Goal: Information Seeking & Learning: Learn about a topic

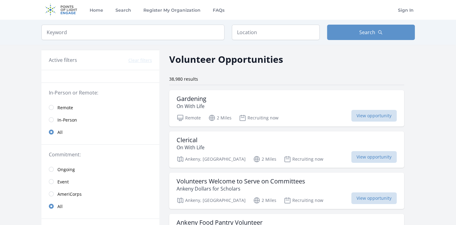
click at [64, 108] on span "Remote" at bounding box center [65, 107] width 16 height 6
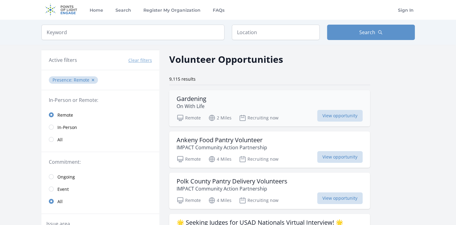
click at [210, 104] on div "Gardening On With Life" at bounding box center [270, 102] width 186 height 15
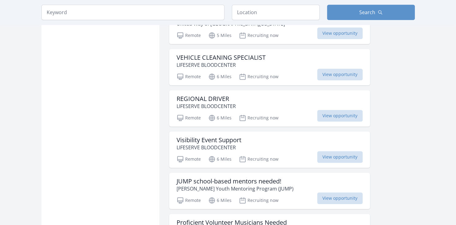
scroll to position [424, 0]
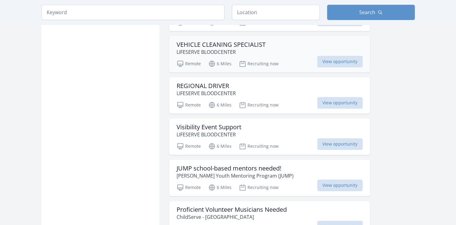
click at [254, 49] on p "LIFESERVE BLOODCENTER" at bounding box center [221, 52] width 89 height 7
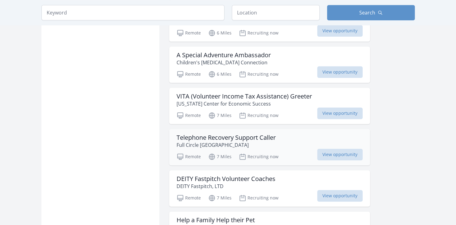
scroll to position [662, 0]
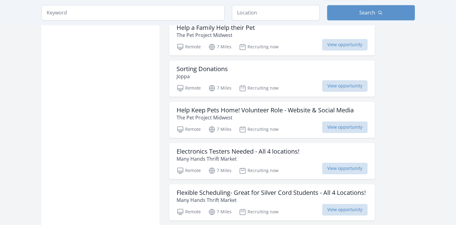
scroll to position [853, 0]
click at [257, 148] on h3 "Electronics Testers Needed - All 4 locations!" at bounding box center [238, 150] width 123 height 7
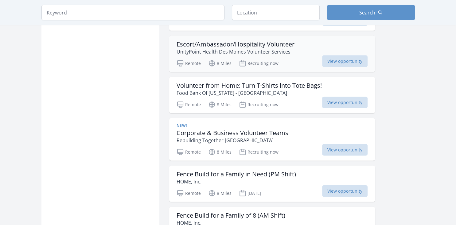
scroll to position [1496, 0]
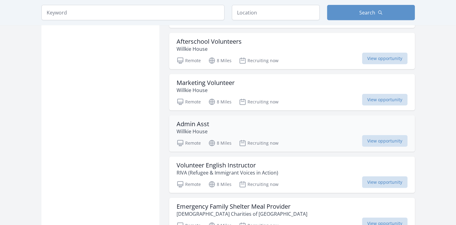
scroll to position [1711, 0]
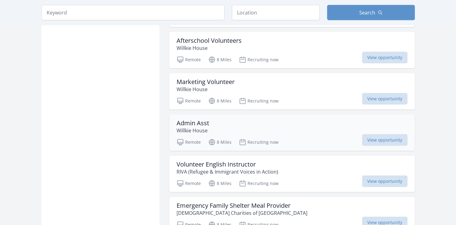
click at [214, 114] on div "Admin Asst Willkie House Remote 8 Miles Recruiting now View opportunity" at bounding box center [292, 132] width 246 height 36
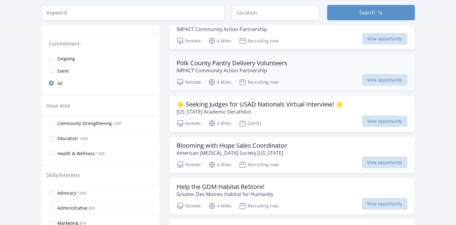
scroll to position [135, 0]
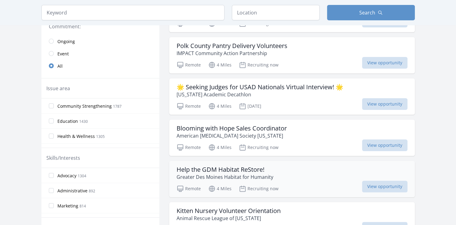
click at [232, 173] on p "Greater Des Moines Habitat for Humanity" at bounding box center [225, 176] width 97 height 7
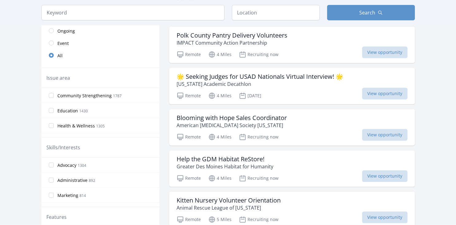
scroll to position [143, 0]
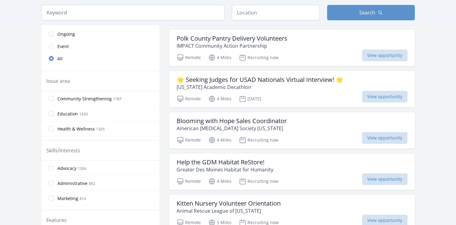
click at [64, 195] on span "Marketing" at bounding box center [67, 198] width 21 height 6
click at [54, 195] on input "Marketing 814" at bounding box center [51, 197] width 5 height 5
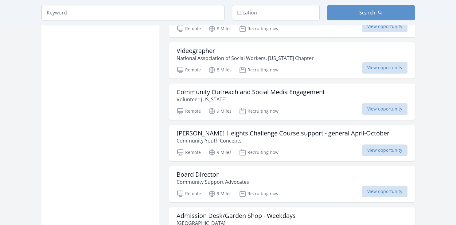
scroll to position [501, 0]
click at [205, 172] on h3 "Board Director" at bounding box center [213, 173] width 73 height 7
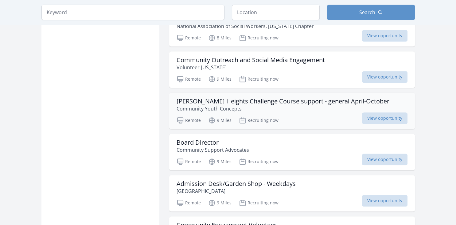
scroll to position [534, 0]
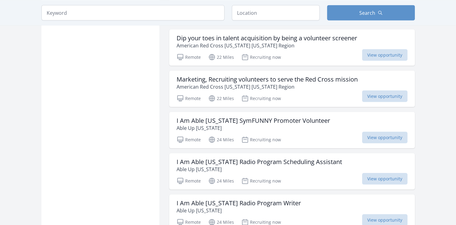
scroll to position [1325, 0]
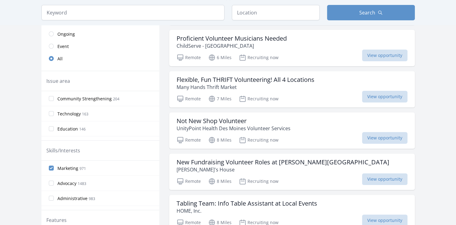
scroll to position [167, 0]
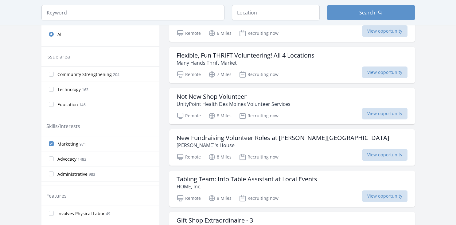
click at [62, 147] on span "Marketing 971" at bounding box center [71, 143] width 29 height 7
click at [54, 146] on input "Marketing 971" at bounding box center [51, 143] width 5 height 5
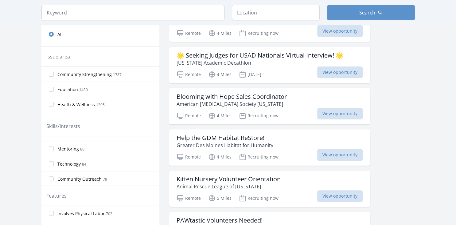
scroll to position [317, 0]
click at [78, 147] on div "Technology 84" at bounding box center [100, 142] width 118 height 15
click at [72, 140] on span "Technology" at bounding box center [68, 143] width 23 height 6
click at [54, 140] on input "Technology 84" at bounding box center [51, 142] width 5 height 5
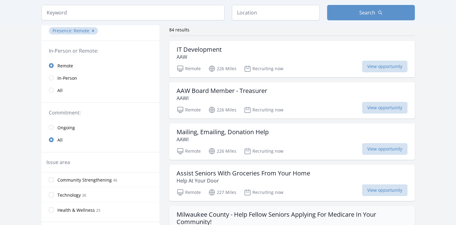
scroll to position [0, 0]
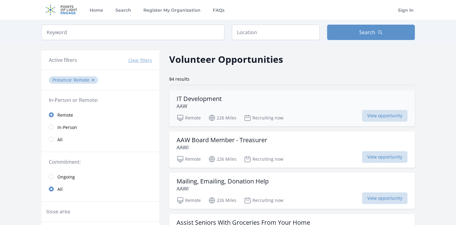
click at [202, 102] on h3 "IT Development" at bounding box center [199, 98] width 45 height 7
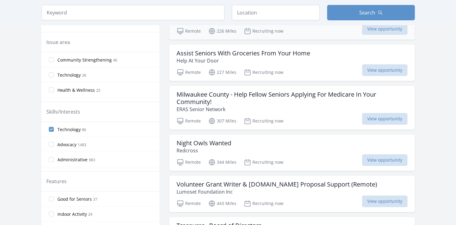
scroll to position [170, 0]
click at [209, 143] on h3 "Night Owls Wanted" at bounding box center [204, 142] width 55 height 7
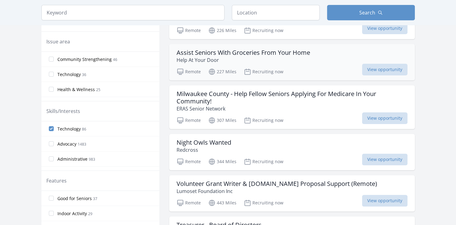
click at [240, 64] on p "Help At Your Door" at bounding box center [244, 59] width 134 height 7
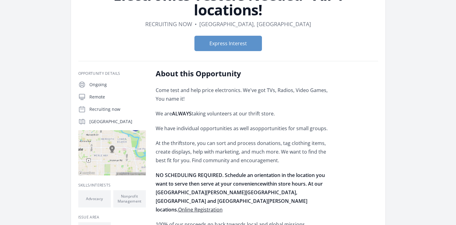
scroll to position [45, 0]
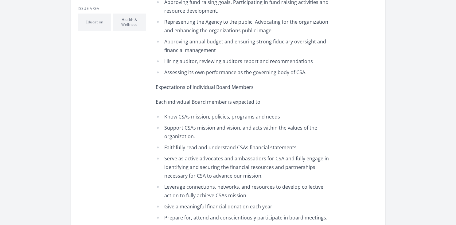
scroll to position [308, 0]
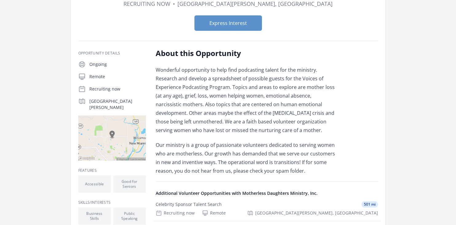
scroll to position [63, 0]
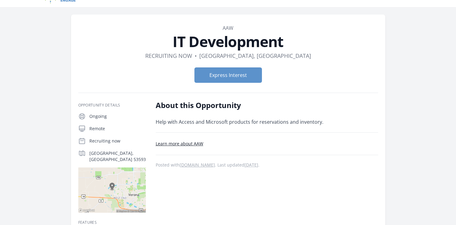
scroll to position [14, 0]
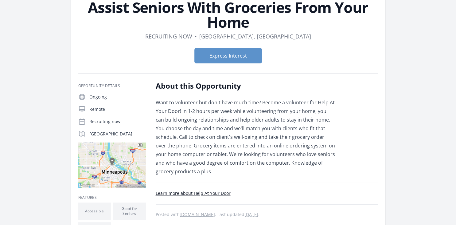
scroll to position [41, 0]
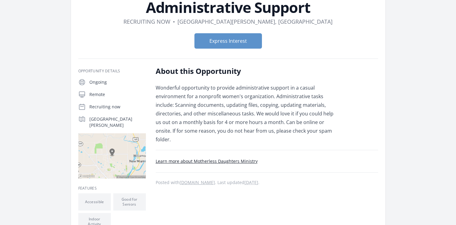
scroll to position [47, 0]
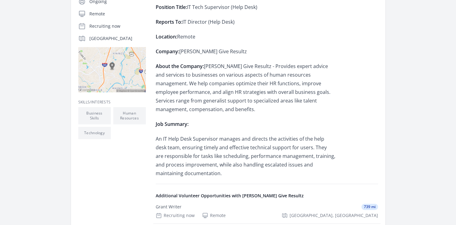
scroll to position [152, 0]
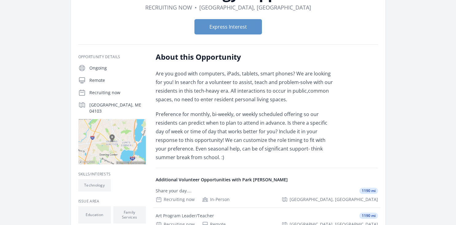
scroll to position [62, 0]
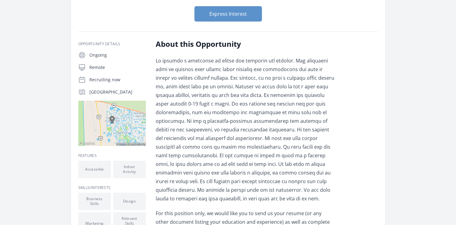
scroll to position [74, 0]
click at [243, 179] on p at bounding box center [246, 129] width 180 height 146
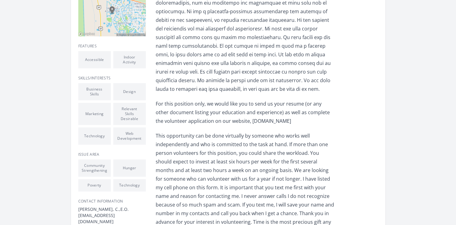
scroll to position [185, 0]
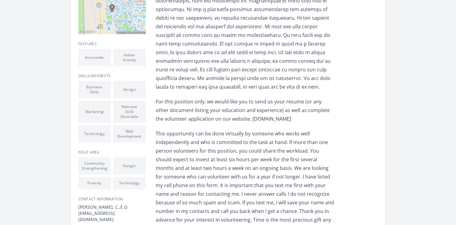
click at [245, 175] on p "This opportunity can be done virtually by someone who works well independently …" at bounding box center [246, 185] width 180 height 112
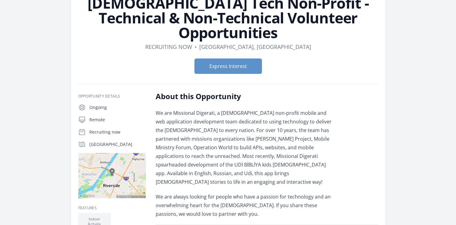
scroll to position [55, 0]
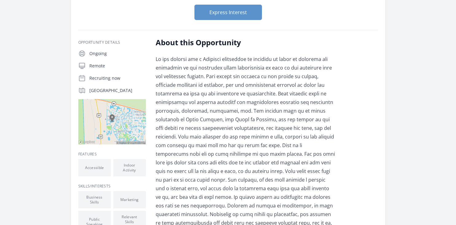
scroll to position [76, 0]
